Goal: Find contact information: Find contact information

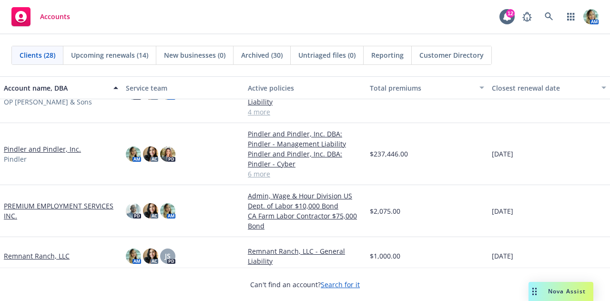
scroll to position [525, 0]
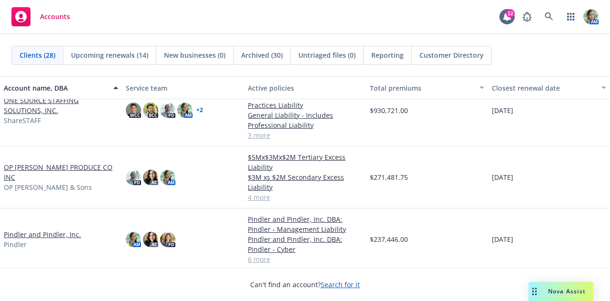
click at [54, 172] on link "OP [PERSON_NAME] PRODUCE CO INC" at bounding box center [61, 172] width 114 height 20
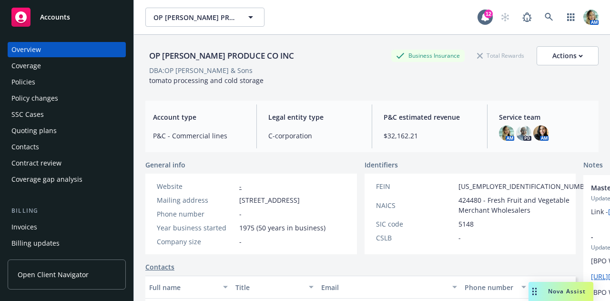
click at [41, 143] on div "Contacts" at bounding box center [66, 146] width 111 height 15
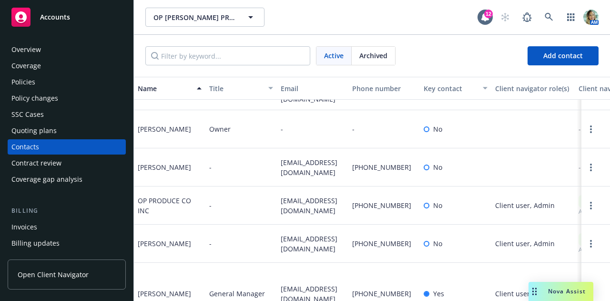
scroll to position [39, 0]
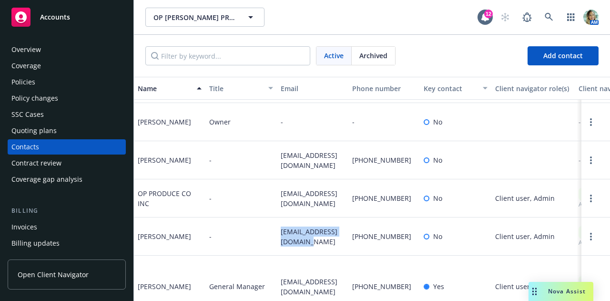
drag, startPoint x: 279, startPoint y: 224, endPoint x: 305, endPoint y: 237, distance: 28.6
click at [305, 237] on div "[EMAIL_ADDRESS][DOMAIN_NAME]" at bounding box center [313, 236] width 72 height 38
drag, startPoint x: 279, startPoint y: 264, endPoint x: 297, endPoint y: 283, distance: 25.6
click at [297, 283] on div "[EMAIL_ADDRESS][DOMAIN_NAME]" at bounding box center [313, 287] width 72 height 62
copy span "[EMAIL_ADDRESS][DOMAIN_NAME]"
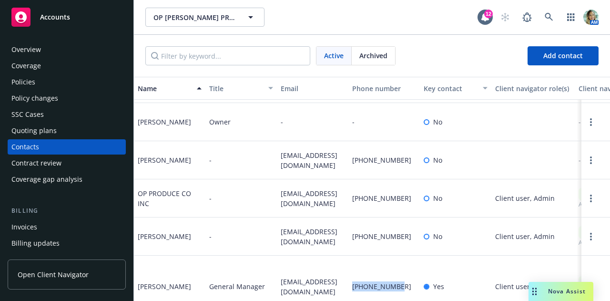
drag, startPoint x: 355, startPoint y: 276, endPoint x: 400, endPoint y: 275, distance: 44.8
click at [400, 275] on div "[PHONE_NUMBER]" at bounding box center [385, 287] width 72 height 62
copy span "[PHONE_NUMBER]"
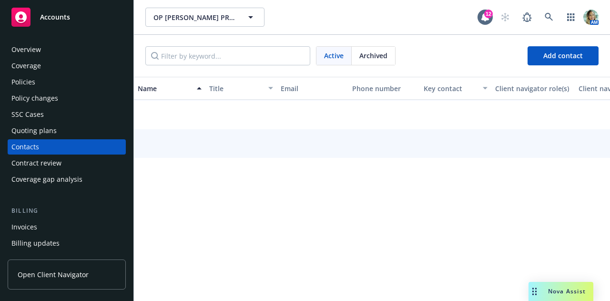
scroll to position [28, 0]
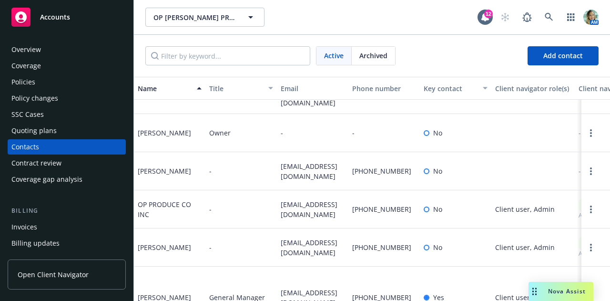
click at [58, 47] on div "Overview" at bounding box center [66, 49] width 111 height 15
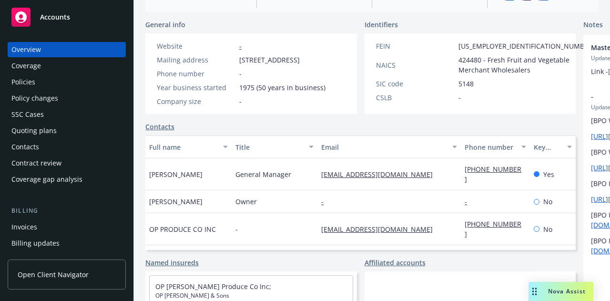
scroll to position [143, 0]
